Goal: Information Seeking & Learning: Learn about a topic

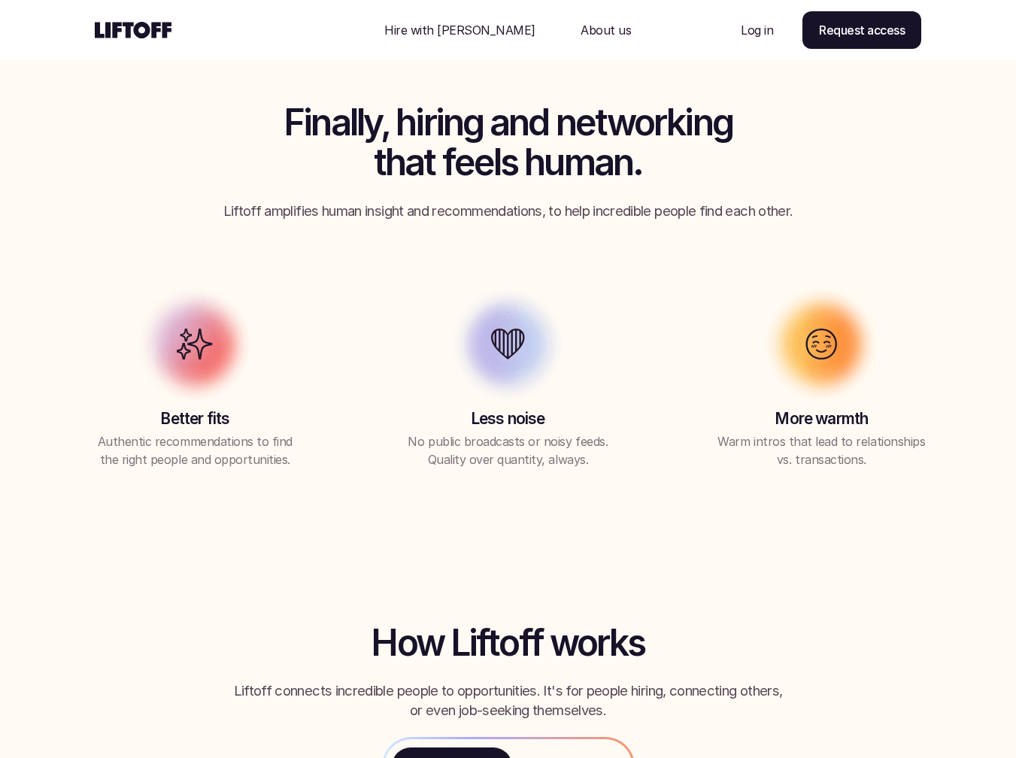
scroll to position [1176, 0]
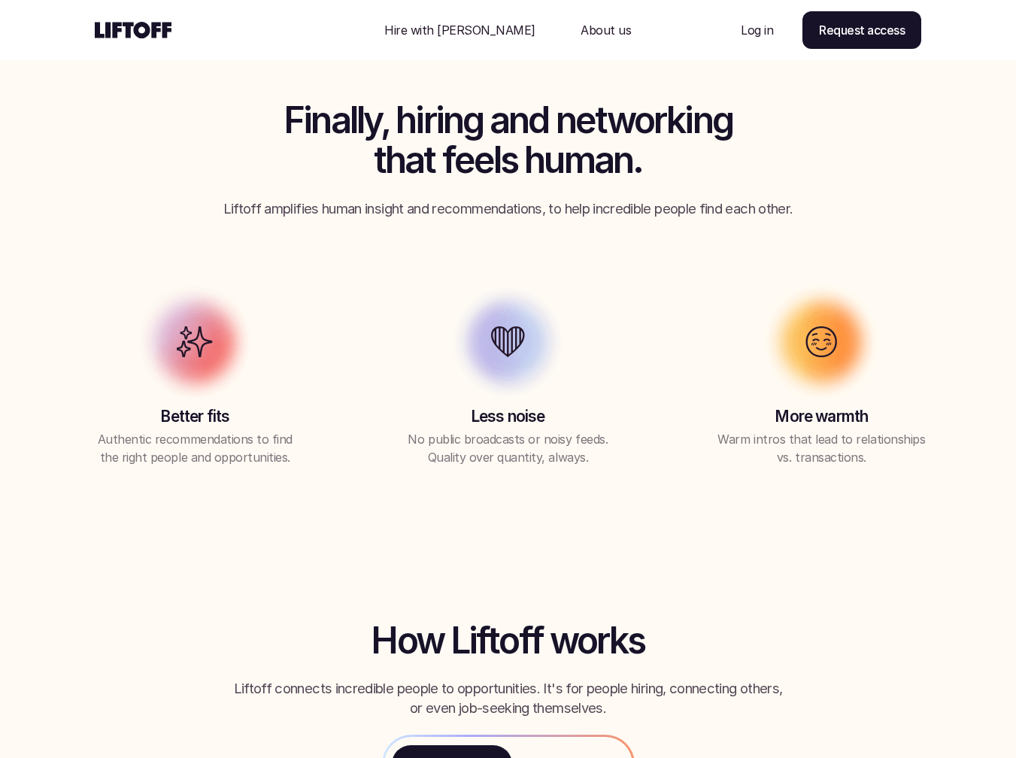
click at [475, 30] on p "Hire with [PERSON_NAME]" at bounding box center [459, 30] width 151 height 18
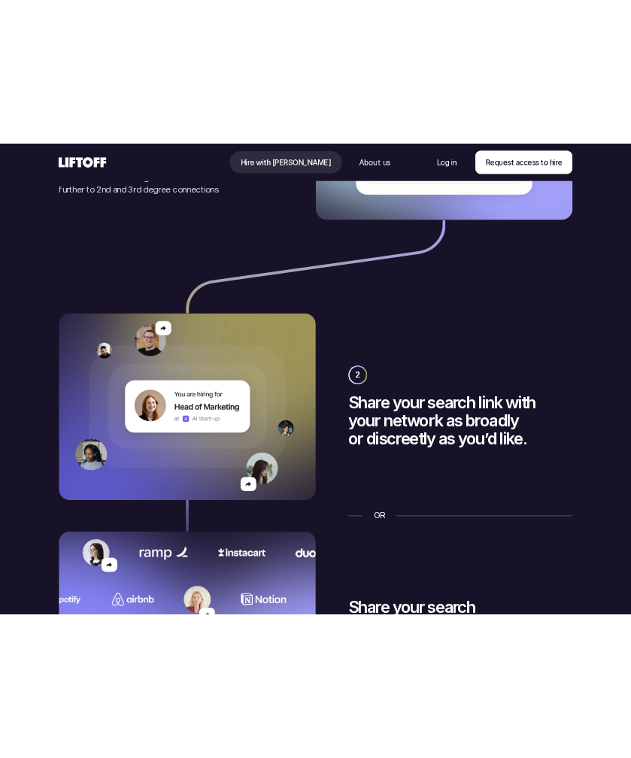
scroll to position [2197, 0]
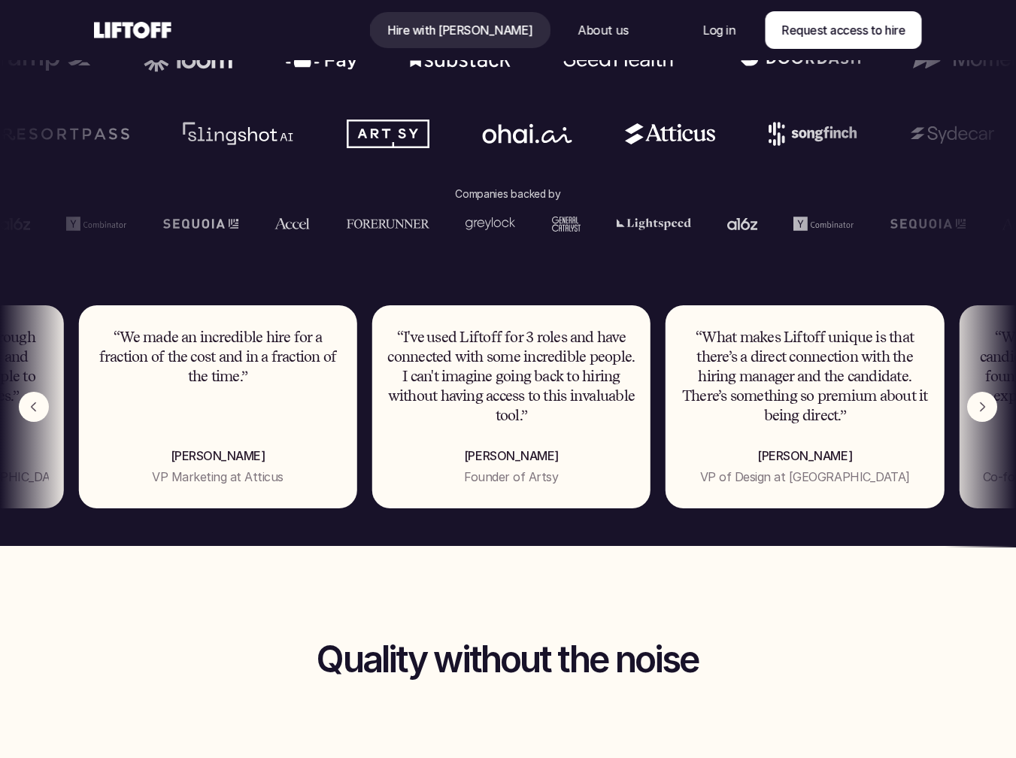
scroll to position [866, 0]
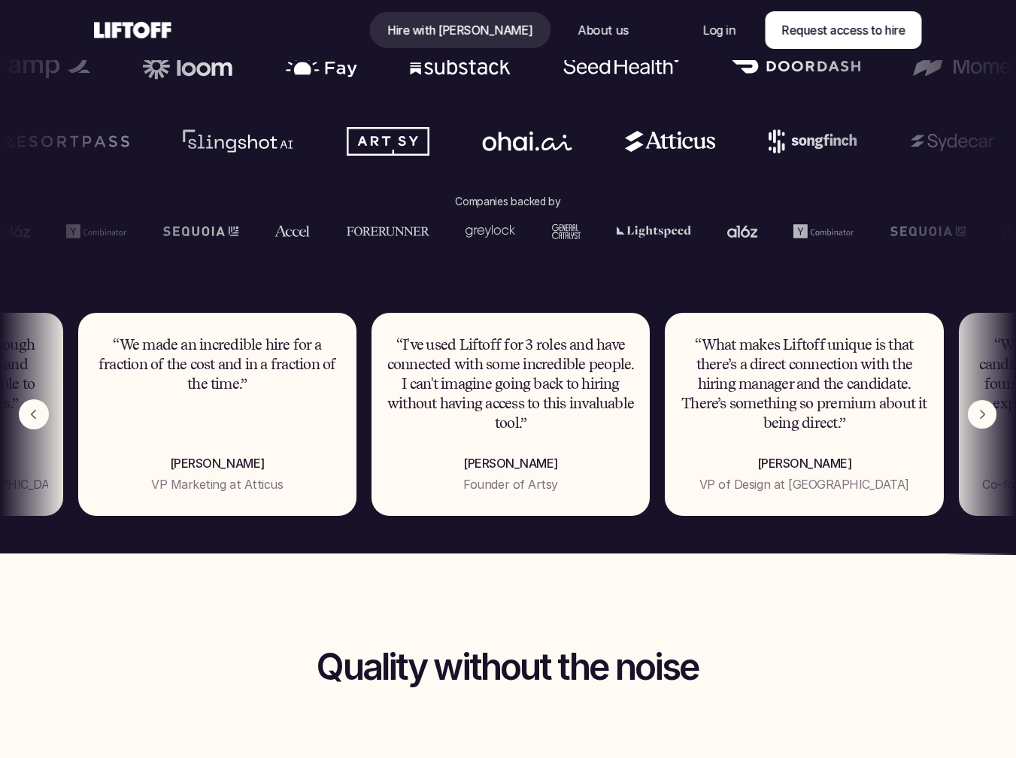
click at [626, 416] on img "Next" at bounding box center [982, 414] width 29 height 29
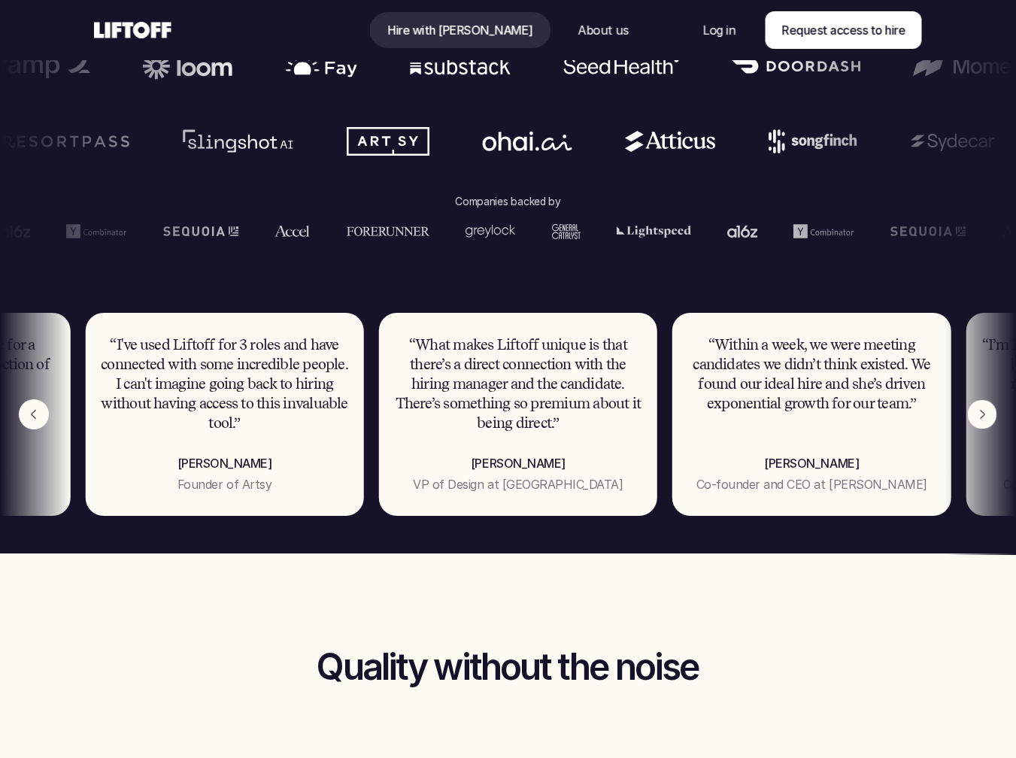
click at [626, 416] on img "Next" at bounding box center [982, 414] width 29 height 29
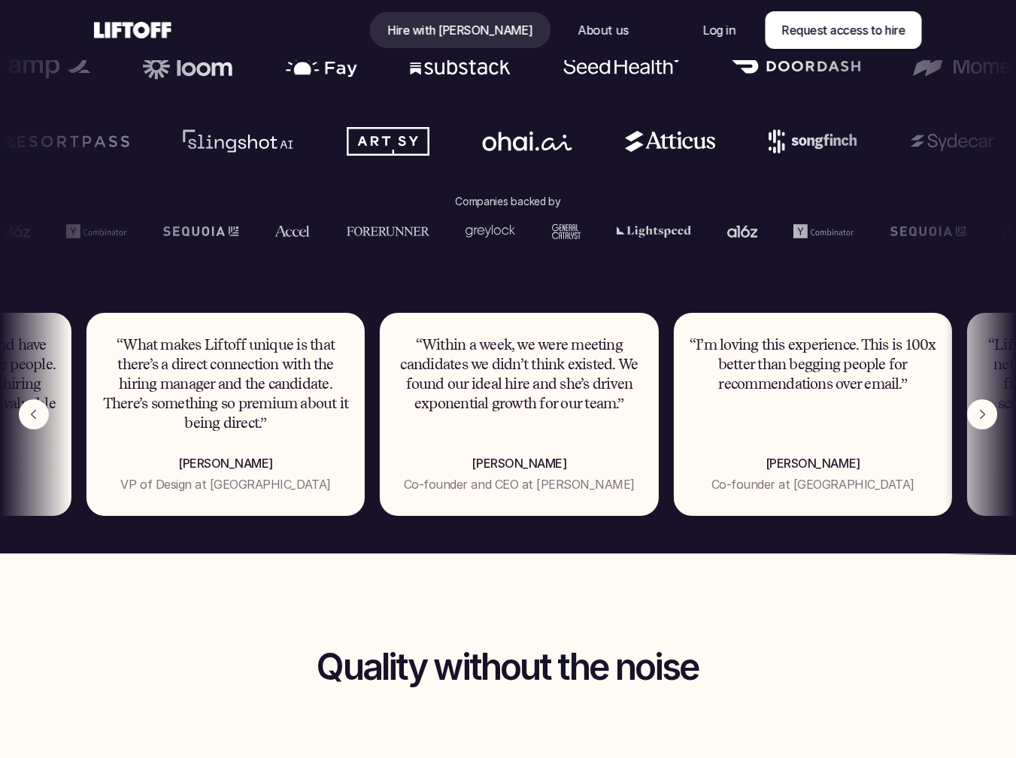
click at [626, 416] on img "Next" at bounding box center [982, 414] width 30 height 30
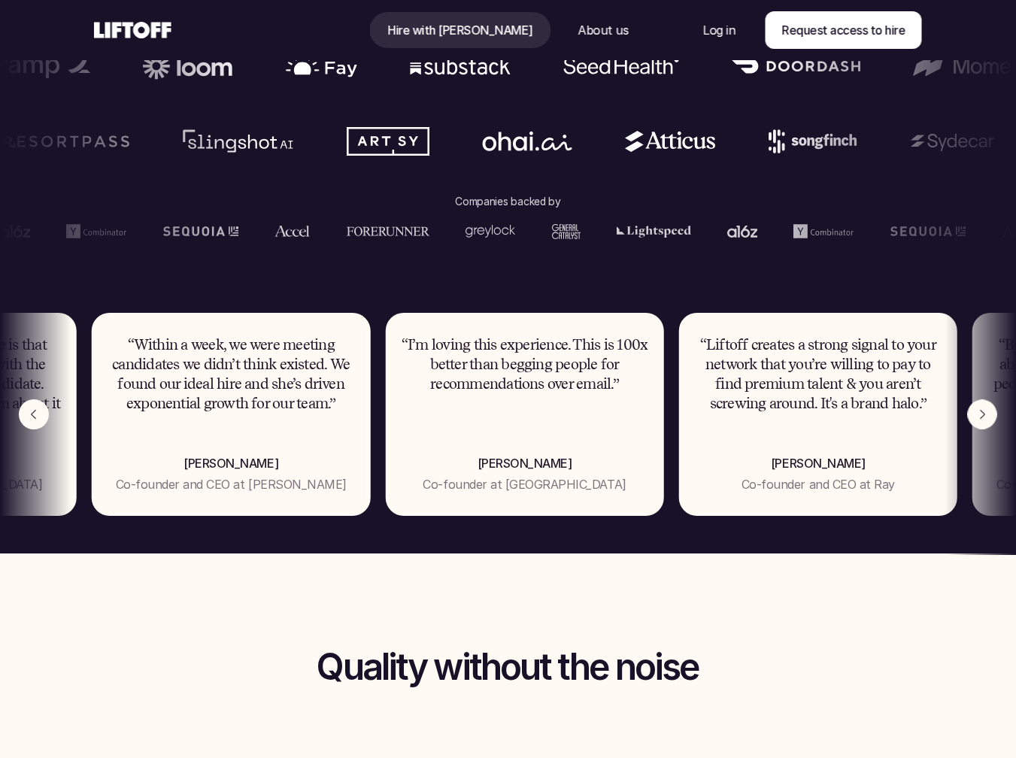
click at [626, 416] on img "Next" at bounding box center [981, 414] width 29 height 29
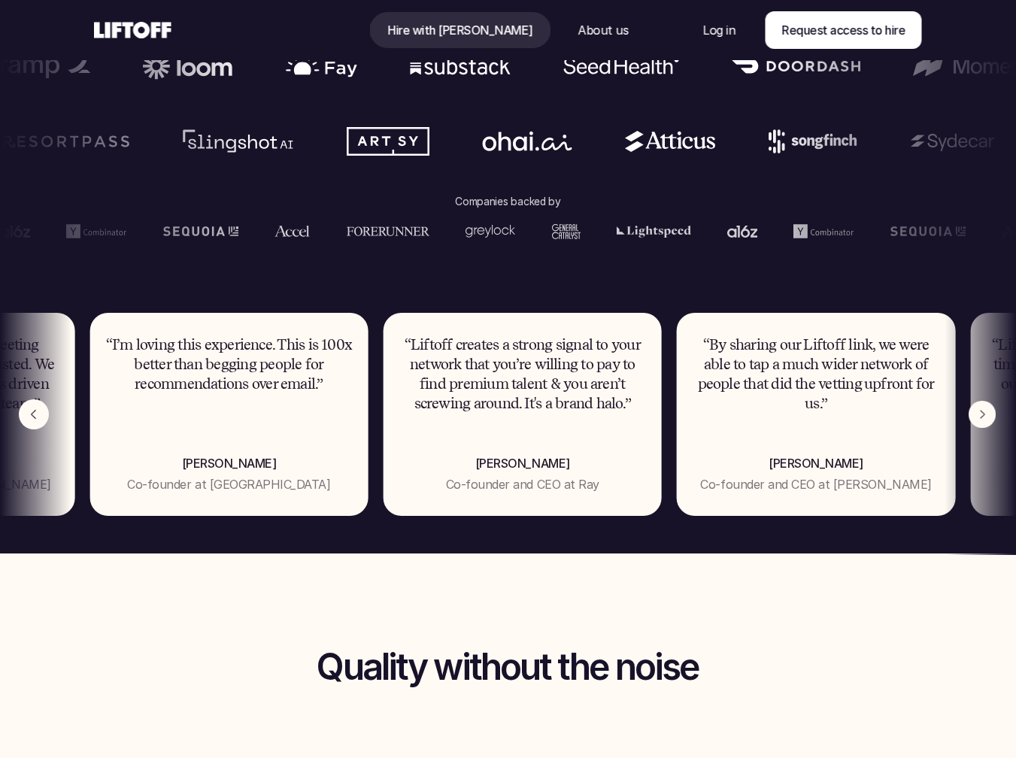
click at [626, 416] on img "Next" at bounding box center [982, 414] width 27 height 27
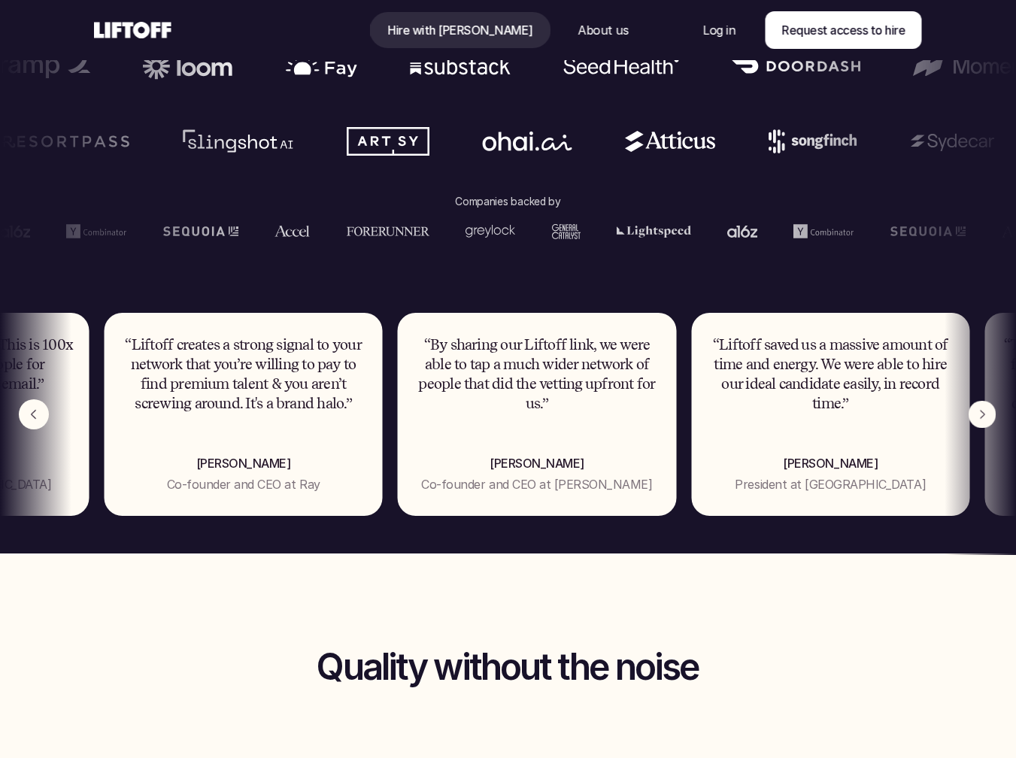
click at [626, 416] on img "Next" at bounding box center [983, 415] width 28 height 28
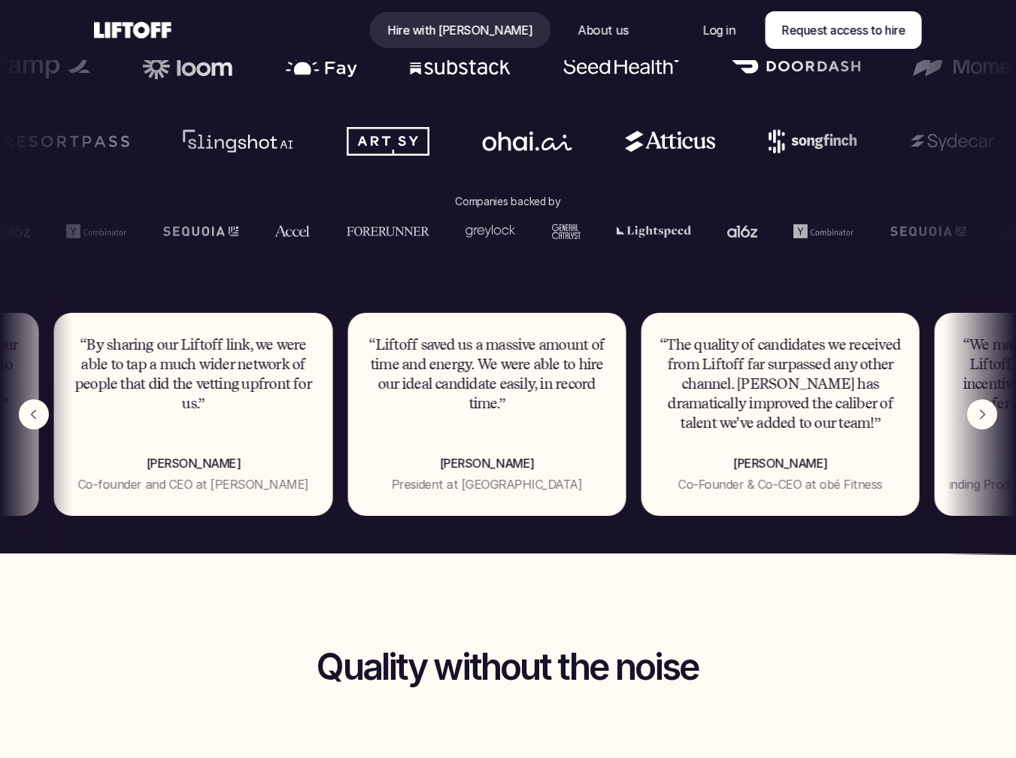
drag, startPoint x: 553, startPoint y: 393, endPoint x: 528, endPoint y: 402, distance: 26.4
click at [528, 402] on p "“Liftoff saved us a massive amount of time and energy. We were able to hire our…" at bounding box center [486, 374] width 248 height 78
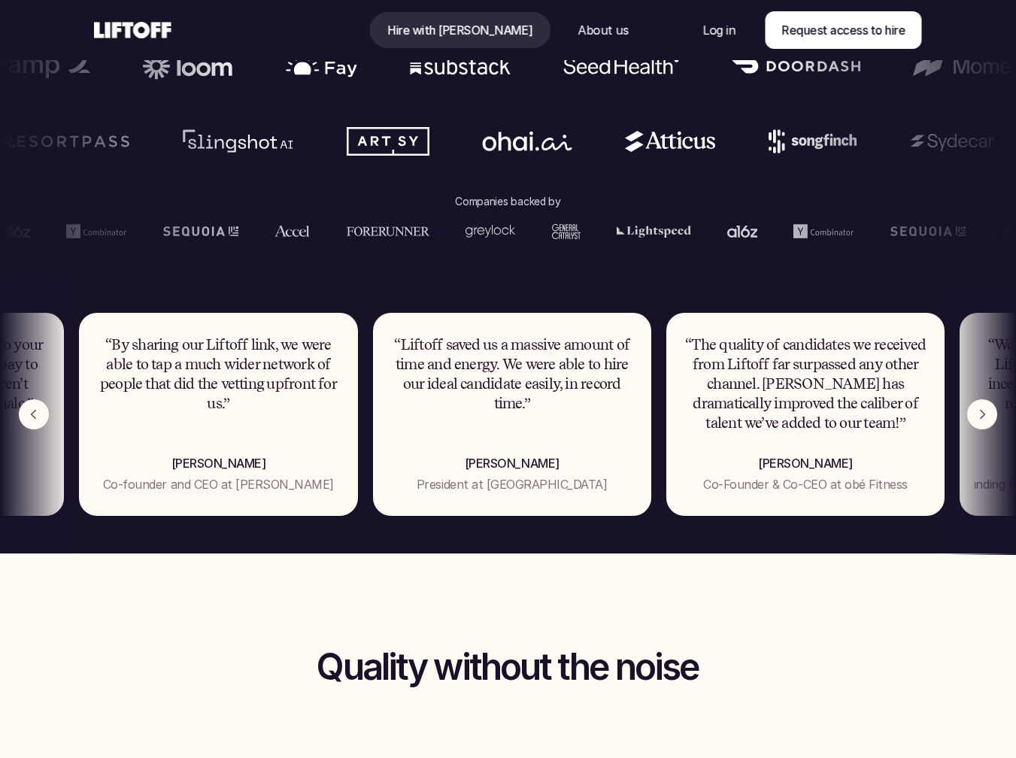
click at [277, 114] on div "Companies backed by" at bounding box center [508, 143] width 1016 height 199
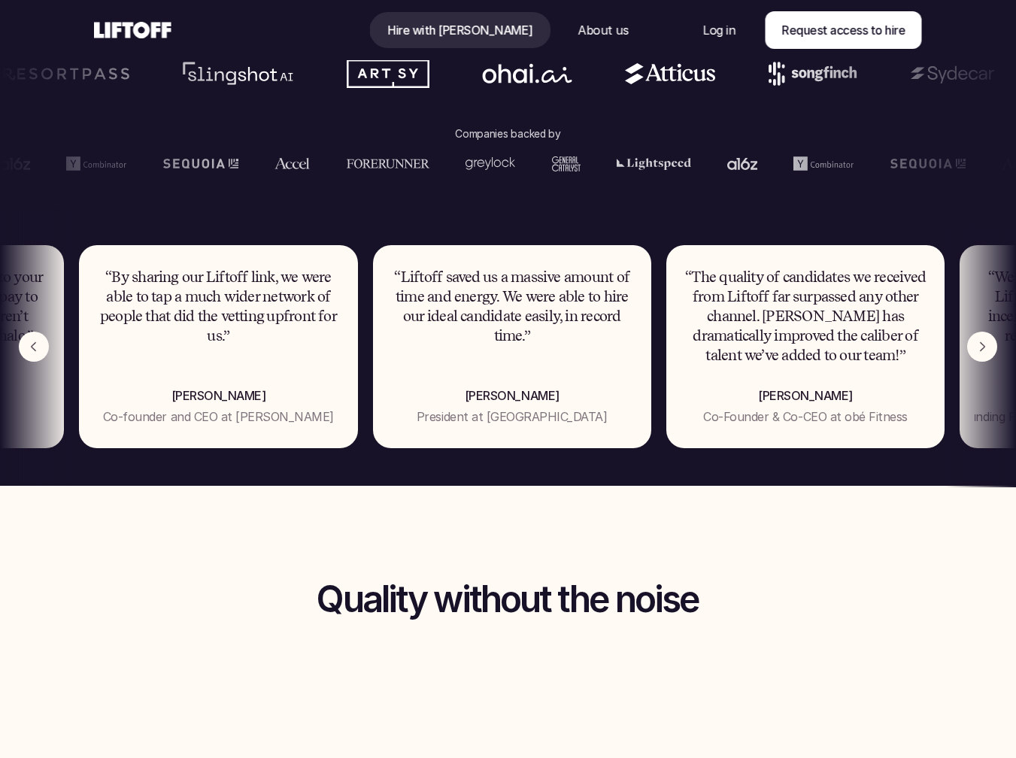
scroll to position [939, 0]
